Goal: Information Seeking & Learning: Learn about a topic

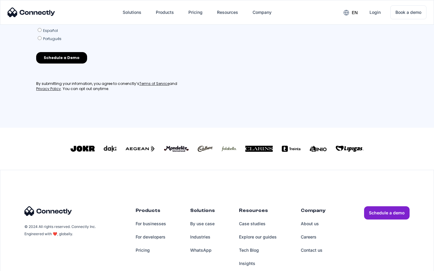
scroll to position [265, 0]
